Goal: Information Seeking & Learning: Learn about a topic

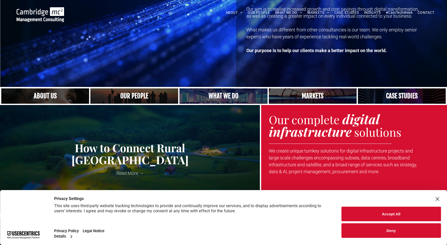
scroll to position [76, 0]
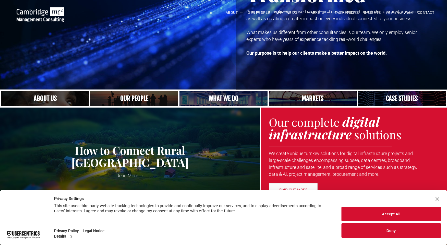
click at [418, 97] on link at bounding box center [402, 98] width 88 height 15
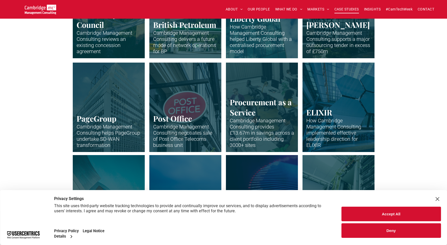
scroll to position [201, 0]
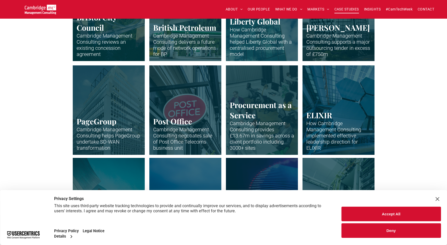
click at [186, 36] on link "Close up of BP petrol station" at bounding box center [185, 16] width 76 height 95
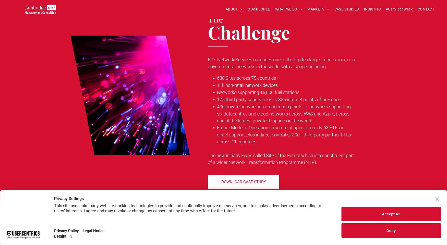
scroll to position [325, 0]
drag, startPoint x: 59, startPoint y: 7, endPoint x: 42, endPoint y: 11, distance: 17.3
click at [54, 10] on div at bounding box center [41, 10] width 48 height 10
click at [42, 11] on img at bounding box center [40, 10] width 31 height 10
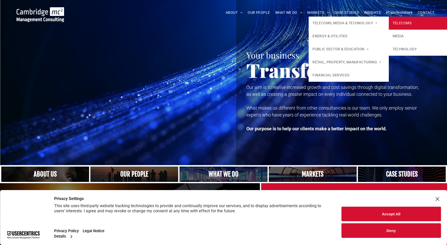
click at [400, 26] on link "TELECOMS" at bounding box center [429, 23] width 80 height 13
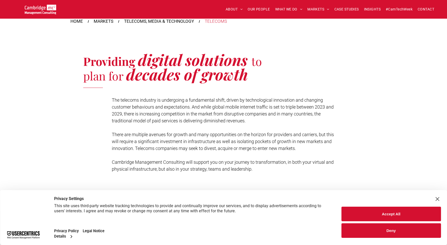
scroll to position [115, 0]
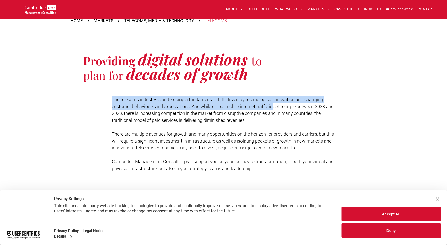
drag, startPoint x: 196, startPoint y: 96, endPoint x: 277, endPoint y: 107, distance: 81.5
click at [277, 107] on div "The telecoms industry is undergoing a fundamental shift, driven by technologica…" at bounding box center [226, 134] width 228 height 77
click at [277, 107] on span "The telecoms industry is undergoing a fundamental shift, driven by technologica…" at bounding box center [223, 110] width 222 height 26
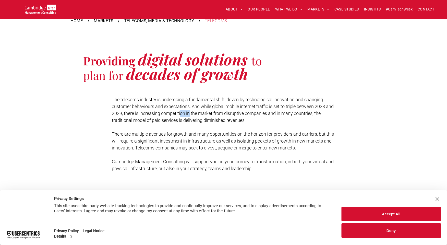
drag, startPoint x: 197, startPoint y: 116, endPoint x: 237, endPoint y: 122, distance: 40.0
click at [211, 119] on span "The telecoms industry is undergoing a fundamental shift, driven by technologica…" at bounding box center [223, 110] width 222 height 26
click at [238, 122] on span "The telecoms industry is undergoing a fundamental shift, driven by technologica…" at bounding box center [223, 110] width 222 height 26
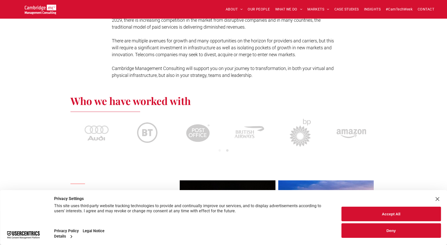
scroll to position [224, 0]
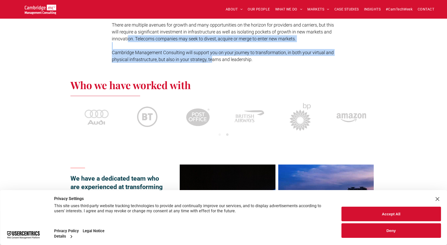
drag, startPoint x: 152, startPoint y: 41, endPoint x: 225, endPoint y: 57, distance: 74.9
click at [219, 57] on div "The telecoms industry is undergoing a fundamental shift, driven by technologica…" at bounding box center [226, 24] width 228 height 77
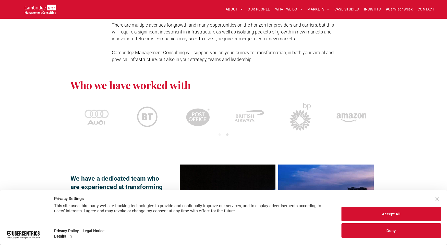
click at [225, 57] on span "Cambridge Management Consulting will support you on your journey to transformat…" at bounding box center [223, 56] width 222 height 12
click at [220, 135] on button "1" at bounding box center [219, 134] width 5 height 5
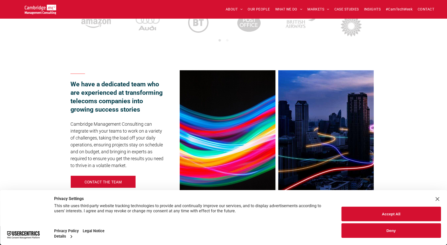
scroll to position [343, 0]
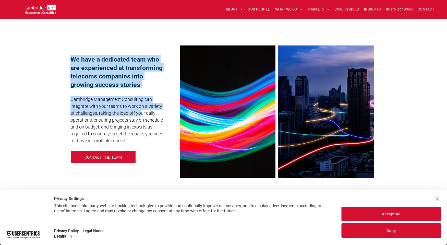
drag, startPoint x: 66, startPoint y: 61, endPoint x: 141, endPoint y: 110, distance: 89.7
click at [141, 110] on div "We have a dedicated team who are experienced at transforming telecoms companies…" at bounding box center [223, 111] width 447 height 179
click at [141, 110] on p "Cambridge Management Consulting can integrate with your teams to work on a vari…" at bounding box center [118, 120] width 95 height 48
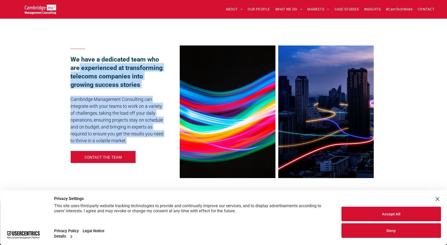
drag, startPoint x: 78, startPoint y: 64, endPoint x: 149, endPoint y: 141, distance: 104.0
click at [149, 141] on div "We have a dedicated team who are experienced at transforming telecoms companies…" at bounding box center [122, 112] width 102 height 138
click at [156, 141] on p "Cambridge Management Consulting can integrate with your teams to work on a vari…" at bounding box center [118, 120] width 95 height 48
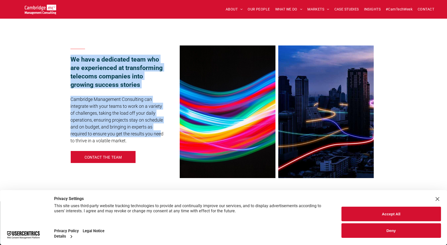
drag, startPoint x: 161, startPoint y: 136, endPoint x: 58, endPoint y: 55, distance: 131.4
click at [58, 55] on div "We have a dedicated team who are experienced at transforming telecoms companies…" at bounding box center [223, 111] width 447 height 179
drag, startPoint x: 106, startPoint y: 70, endPoint x: 165, endPoint y: 140, distance: 91.6
click at [165, 140] on div "We have a dedicated team who are experienced at transforming telecoms companies…" at bounding box center [223, 111] width 447 height 179
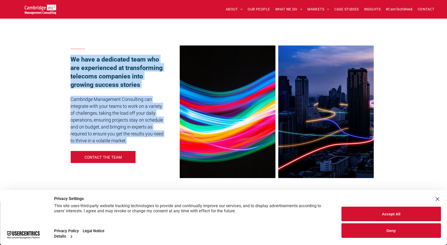
click at [165, 140] on p "Cambridge Management Consulting can integrate with your teams to work on a vari…" at bounding box center [118, 120] width 95 height 48
drag, startPoint x: 168, startPoint y: 141, endPoint x: 67, endPoint y: 63, distance: 128.2
click at [67, 63] on div "We have a dedicated team who are experienced at transforming telecoms companies…" at bounding box center [223, 111] width 447 height 179
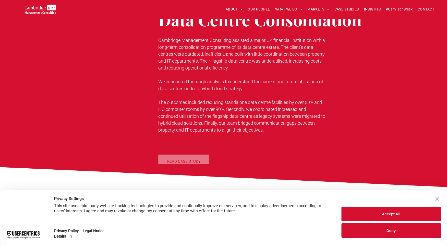
scroll to position [683, 0]
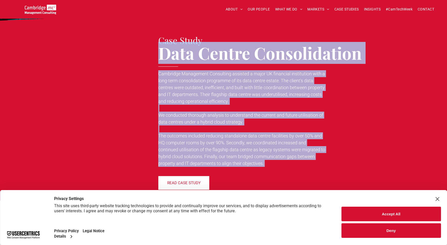
drag, startPoint x: 154, startPoint y: 52, endPoint x: 303, endPoint y: 168, distance: 188.7
click at [303, 168] on div "Case Study Data Centre Consolidation Cambridge Management Consulting assisted a…" at bounding box center [265, 112] width 223 height 159
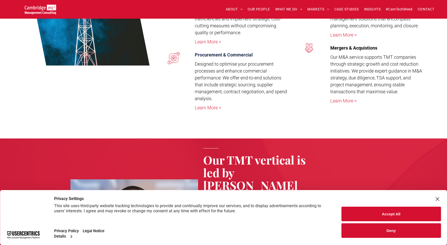
scroll to position [1171, 0]
